Goal: Transaction & Acquisition: Purchase product/service

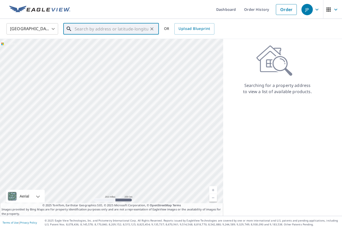
click at [92, 30] on input "text" at bounding box center [112, 29] width 74 height 14
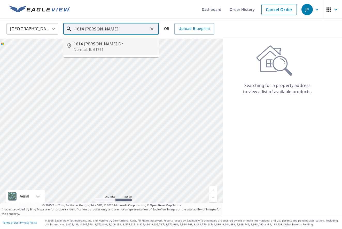
click at [89, 43] on span "1614 [PERSON_NAME] Dr" at bounding box center [114, 44] width 81 height 6
type input "[STREET_ADDRESS][PERSON_NAME][PERSON_NAME]"
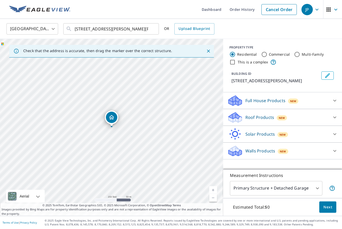
click at [214, 190] on link "Current Level 17, Zoom In" at bounding box center [213, 191] width 8 height 8
click at [214, 190] on link "Current Level 18, Zoom In" at bounding box center [213, 191] width 8 height 8
click at [214, 190] on link "Current Level 18.853779259148958, Zoom In Disabled" at bounding box center [213, 191] width 8 height 8
click at [336, 117] on icon at bounding box center [334, 118] width 3 height 2
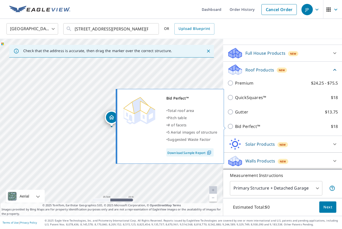
scroll to position [48, 0]
click at [230, 125] on input "Bid Perfect™ $18" at bounding box center [231, 126] width 8 height 6
checkbox input "true"
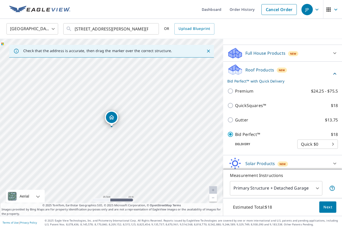
click at [326, 207] on span "Next" at bounding box center [327, 207] width 9 height 6
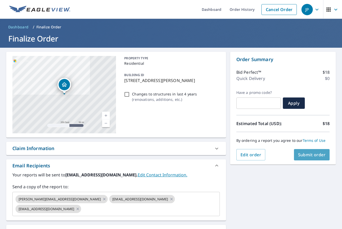
click at [308, 156] on span "Submit order" at bounding box center [312, 155] width 28 height 6
